Goal: Task Accomplishment & Management: Manage account settings

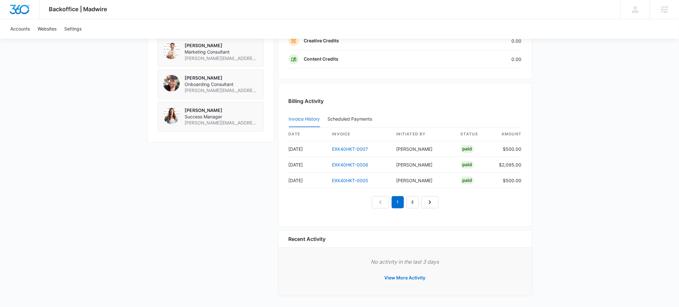
scroll to position [595, 0]
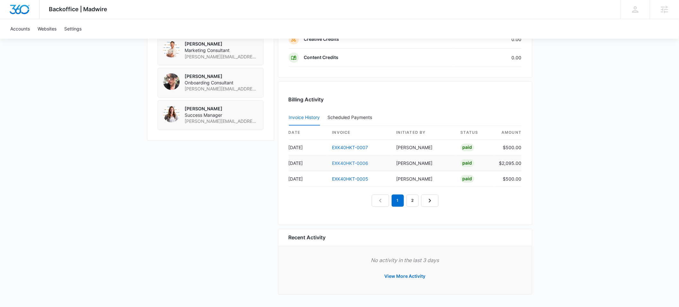
click at [354, 163] on link "EXK40HKT-0006" at bounding box center [350, 163] width 36 height 5
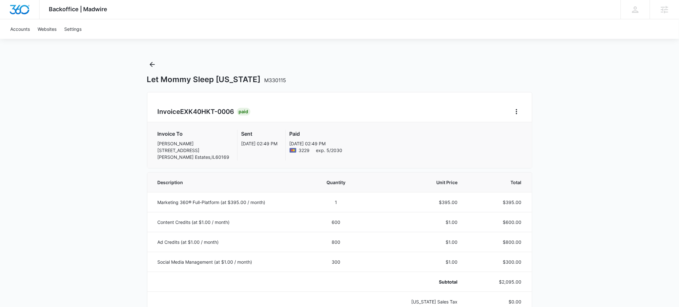
scroll to position [5, 0]
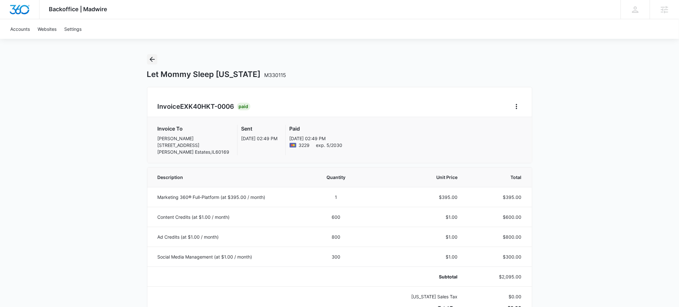
click at [154, 59] on icon "Back" at bounding box center [152, 60] width 8 height 8
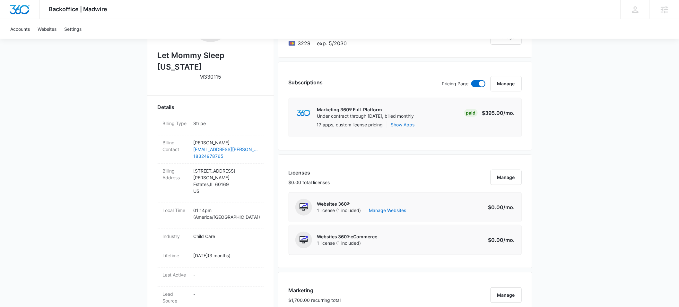
scroll to position [141, 0]
click at [504, 84] on button "Manage" at bounding box center [506, 82] width 31 height 15
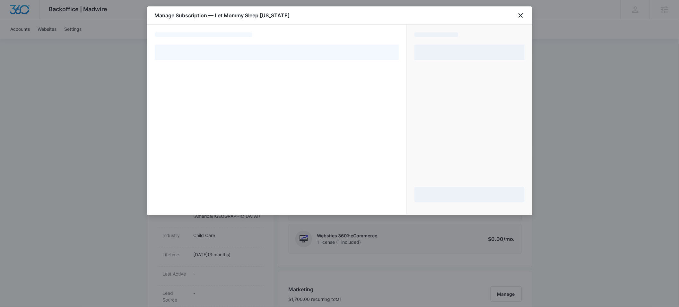
select select "pm_1RW0szA4n8RTgNjUcCmkkpvN"
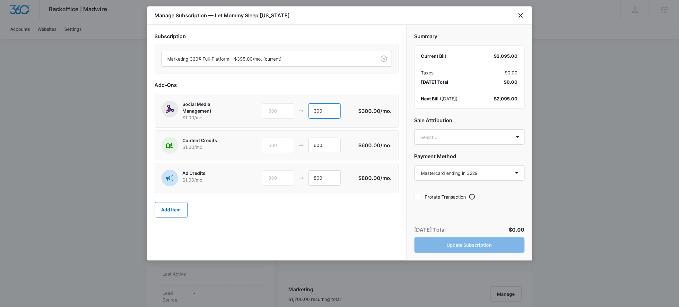
drag, startPoint x: 326, startPoint y: 110, endPoint x: 295, endPoint y: 115, distance: 31.9
click at [295, 115] on div "300 300" at bounding box center [310, 110] width 97 height 15
drag, startPoint x: 324, startPoint y: 111, endPoint x: 308, endPoint y: 113, distance: 16.5
click at [309, 112] on div "300" at bounding box center [325, 110] width 32 height 15
type input "0"
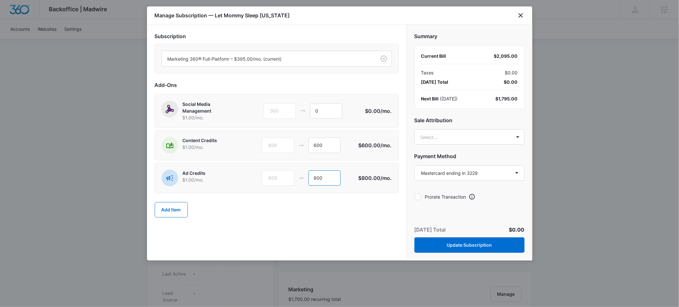
drag, startPoint x: 326, startPoint y: 178, endPoint x: 306, endPoint y: 176, distance: 19.7
click at [306, 176] on div "800 800" at bounding box center [310, 178] width 97 height 15
type input "1100"
click at [472, 137] on body "Backoffice | Madwire Apps Settings ER Erin Reese erin@madwire.com My Profile No…" at bounding box center [339, 310] width 679 height 902
type input "erin reese"
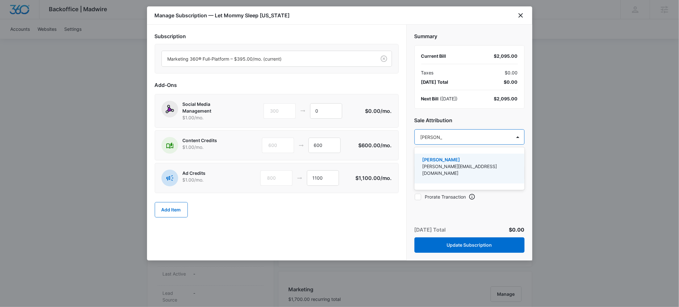
drag, startPoint x: 469, startPoint y: 163, endPoint x: 479, endPoint y: 129, distance: 35.3
click at [470, 162] on p "[PERSON_NAME]" at bounding box center [468, 159] width 93 height 7
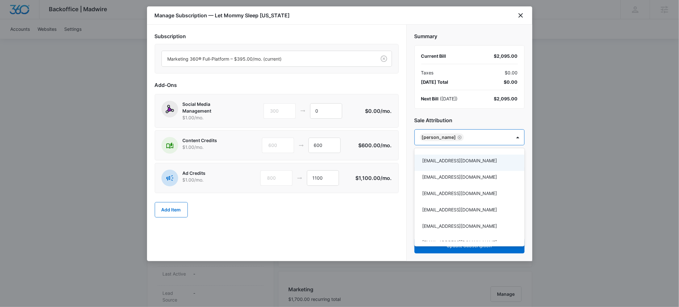
click at [481, 115] on div at bounding box center [339, 153] width 679 height 307
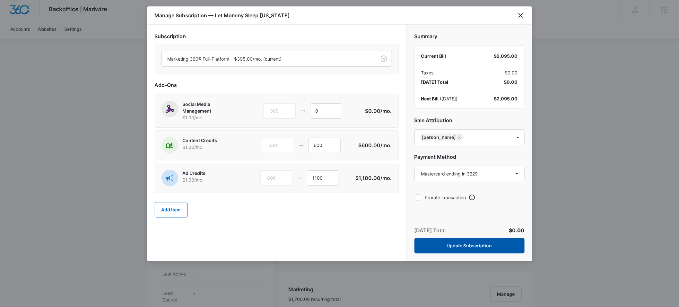
click at [472, 247] on button "Update Subscription" at bounding box center [470, 245] width 110 height 15
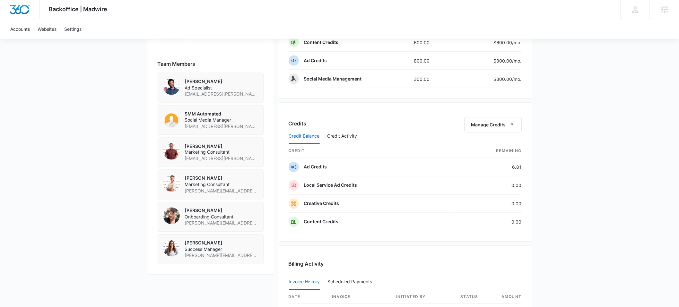
scroll to position [461, 0]
